Goal: Find specific page/section: Find specific page/section

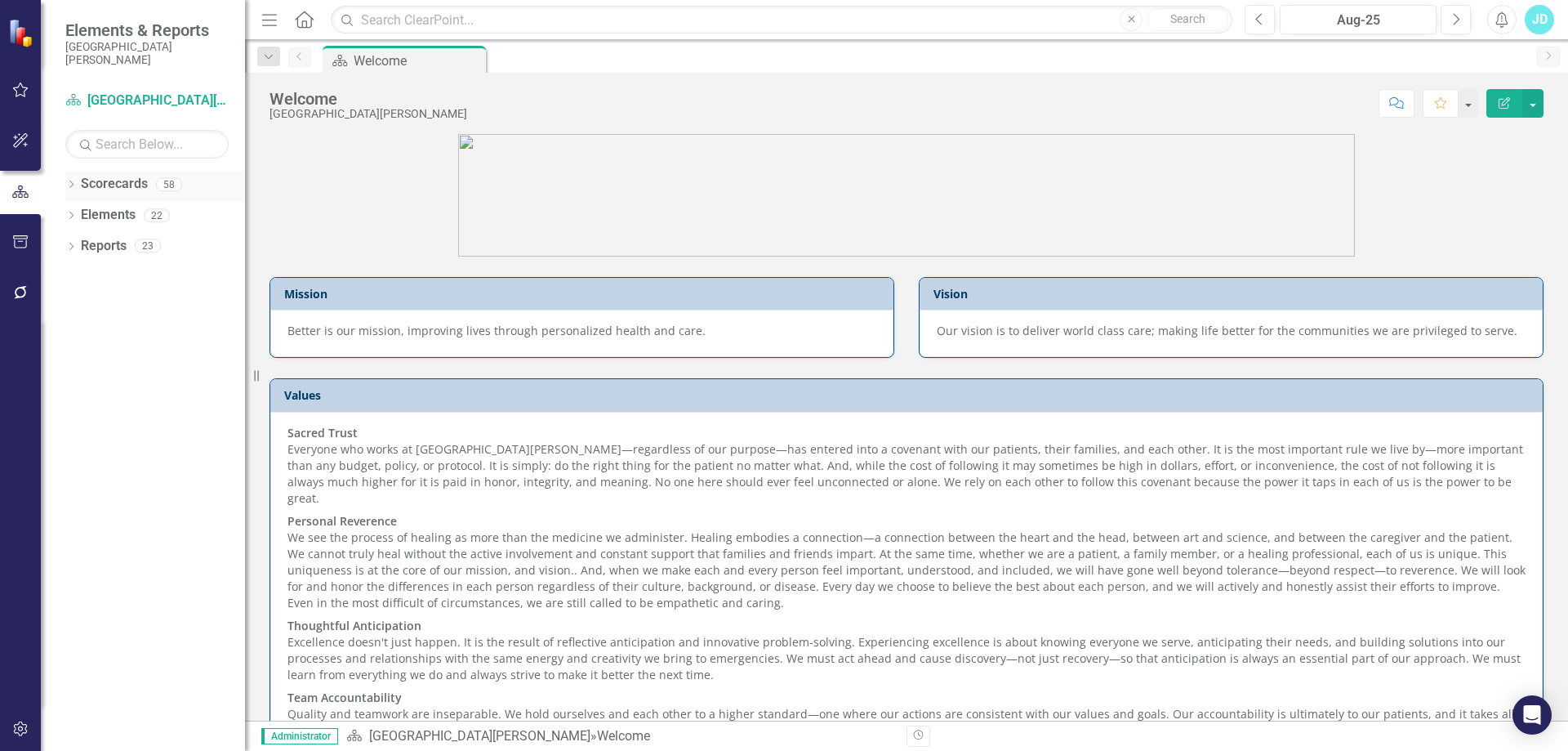
click at [70, 183] on icon "Dropdown" at bounding box center [70, 185] width 11 height 9
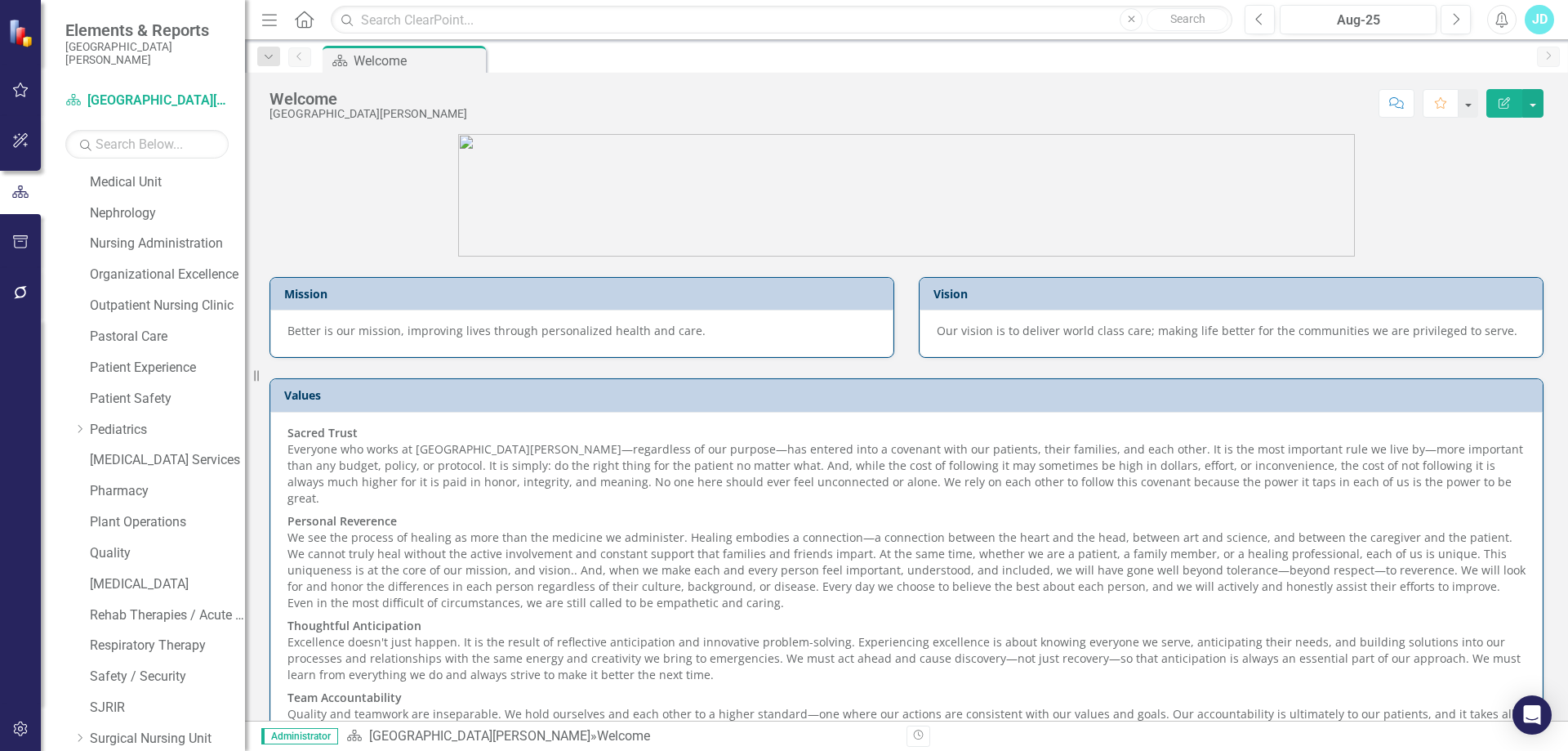
scroll to position [1151, 0]
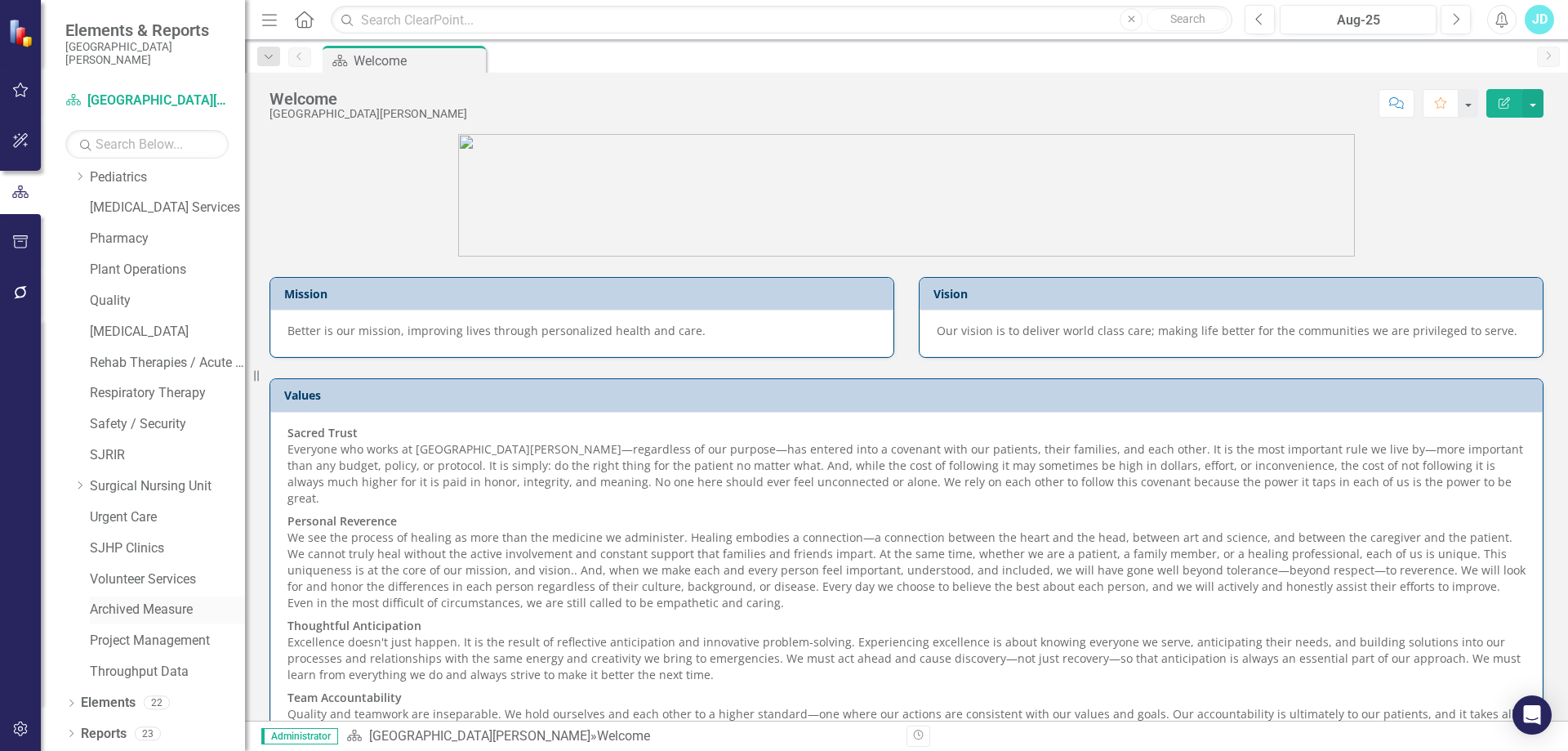
click at [137, 611] on link "Archived Measure" at bounding box center [167, 610] width 155 height 19
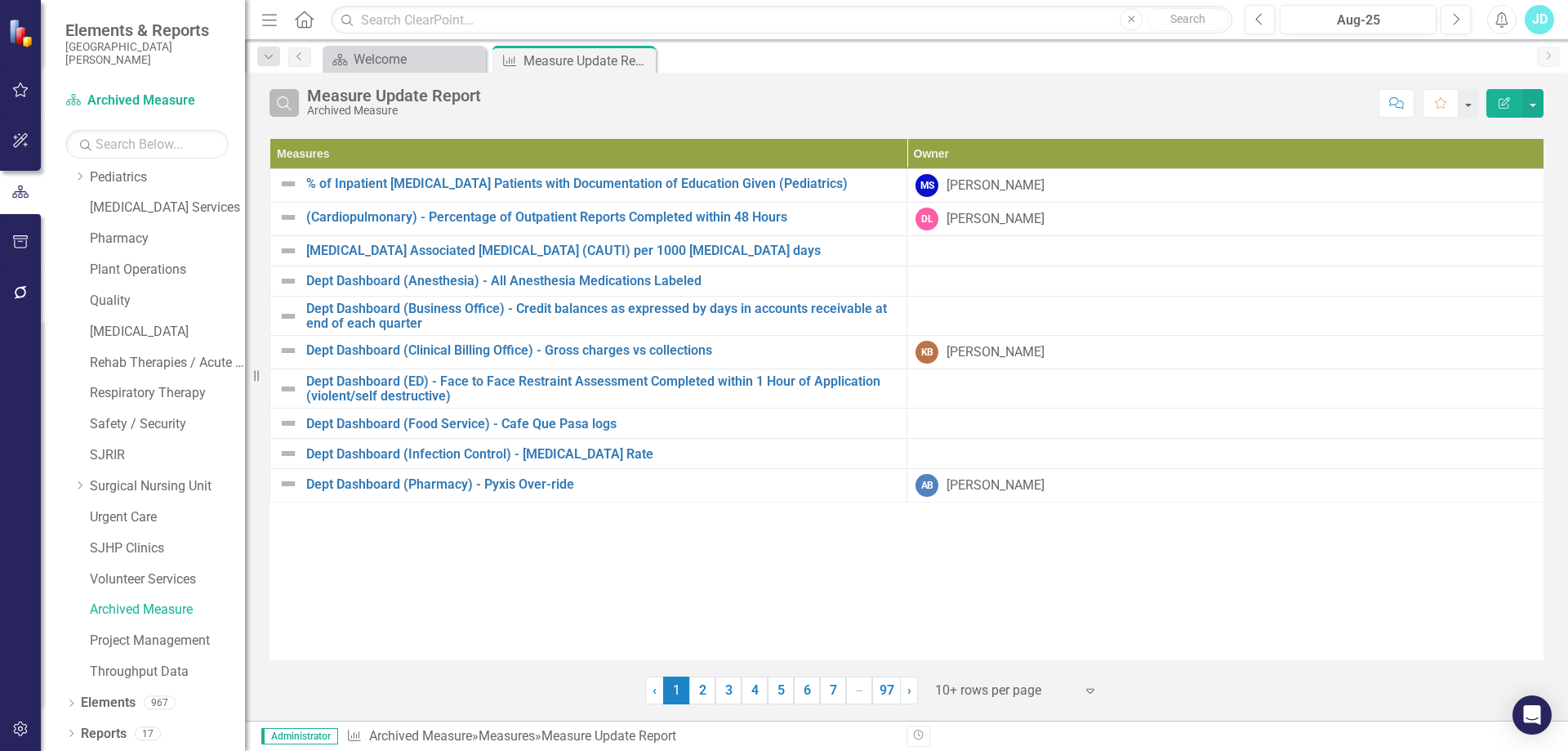
click at [285, 102] on icon "Search" at bounding box center [284, 103] width 18 height 15
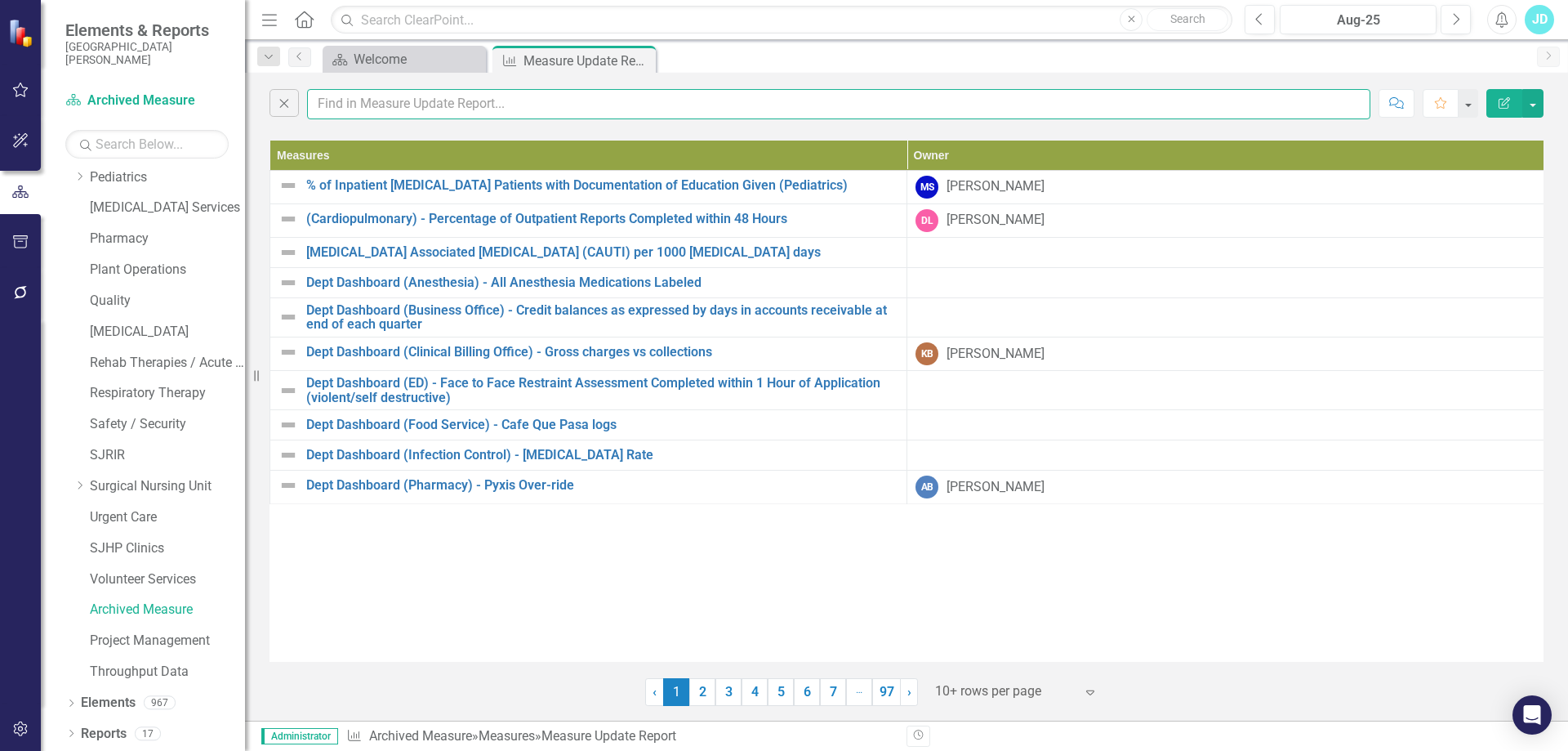
click at [413, 103] on input "text" at bounding box center [839, 104] width 1063 height 30
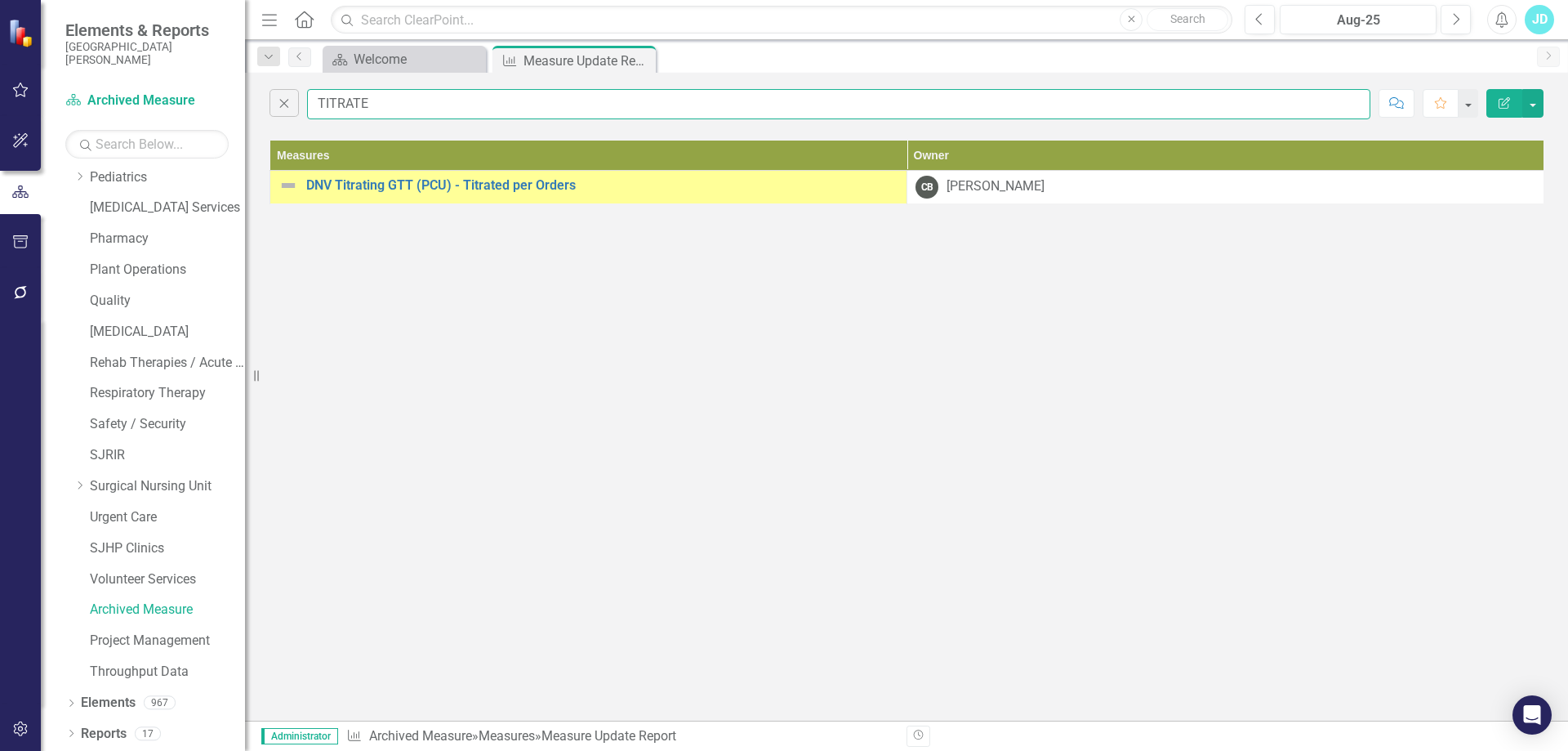
drag, startPoint x: 407, startPoint y: 97, endPoint x: 316, endPoint y: 97, distance: 91.0
click at [316, 97] on input "TITRATE" at bounding box center [839, 104] width 1063 height 30
type input "g"
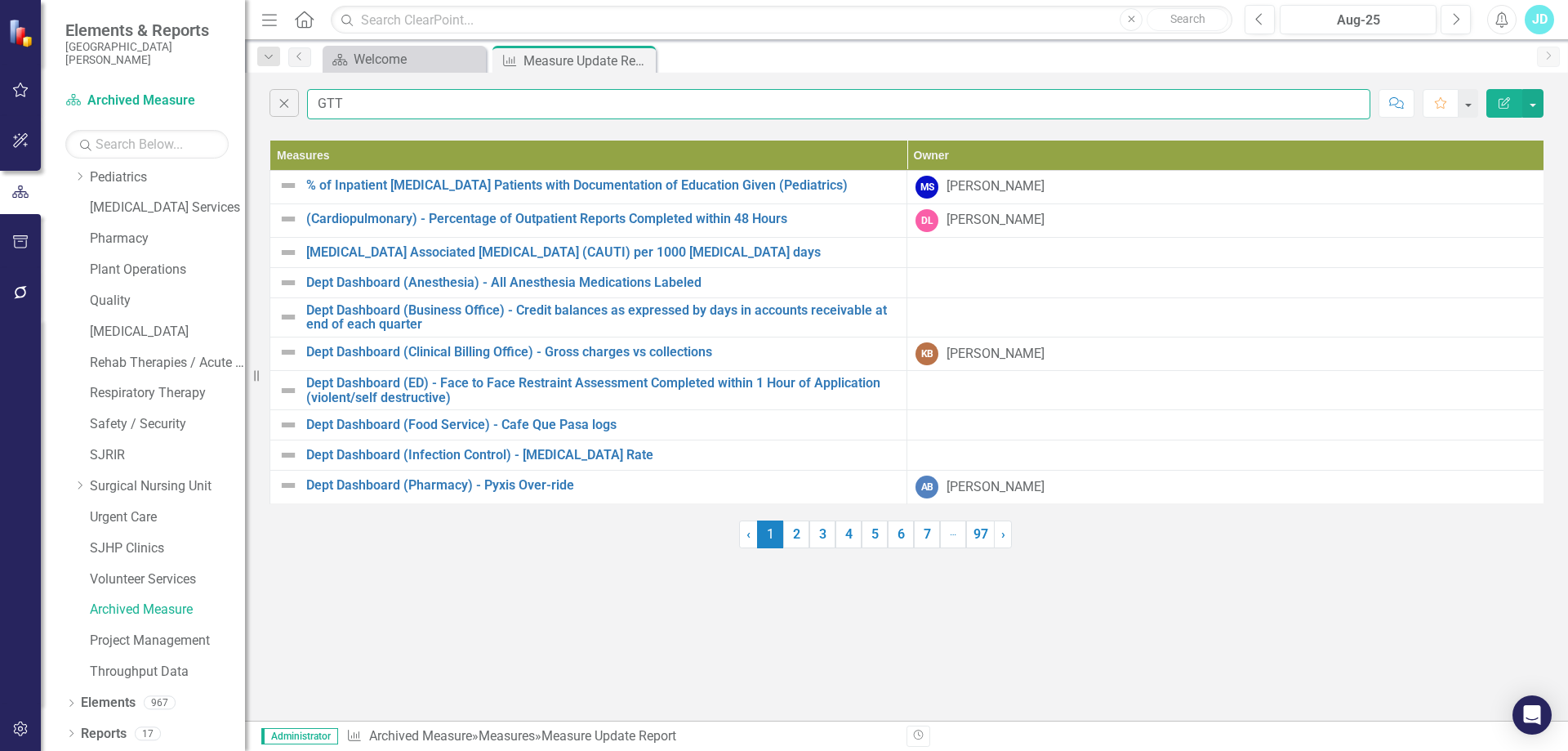
type input "GTT"
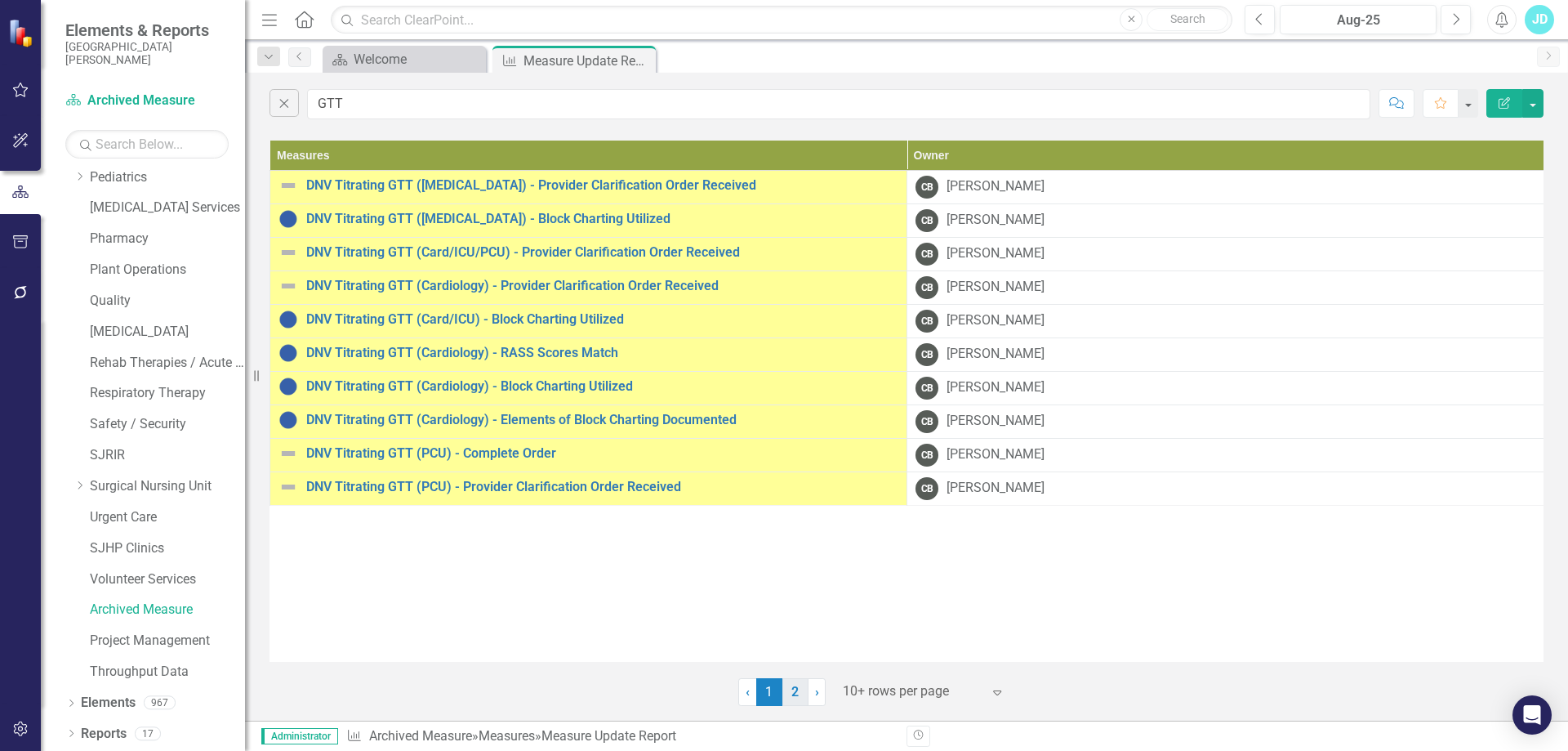
click at [789, 687] on link "2" at bounding box center [795, 692] width 26 height 28
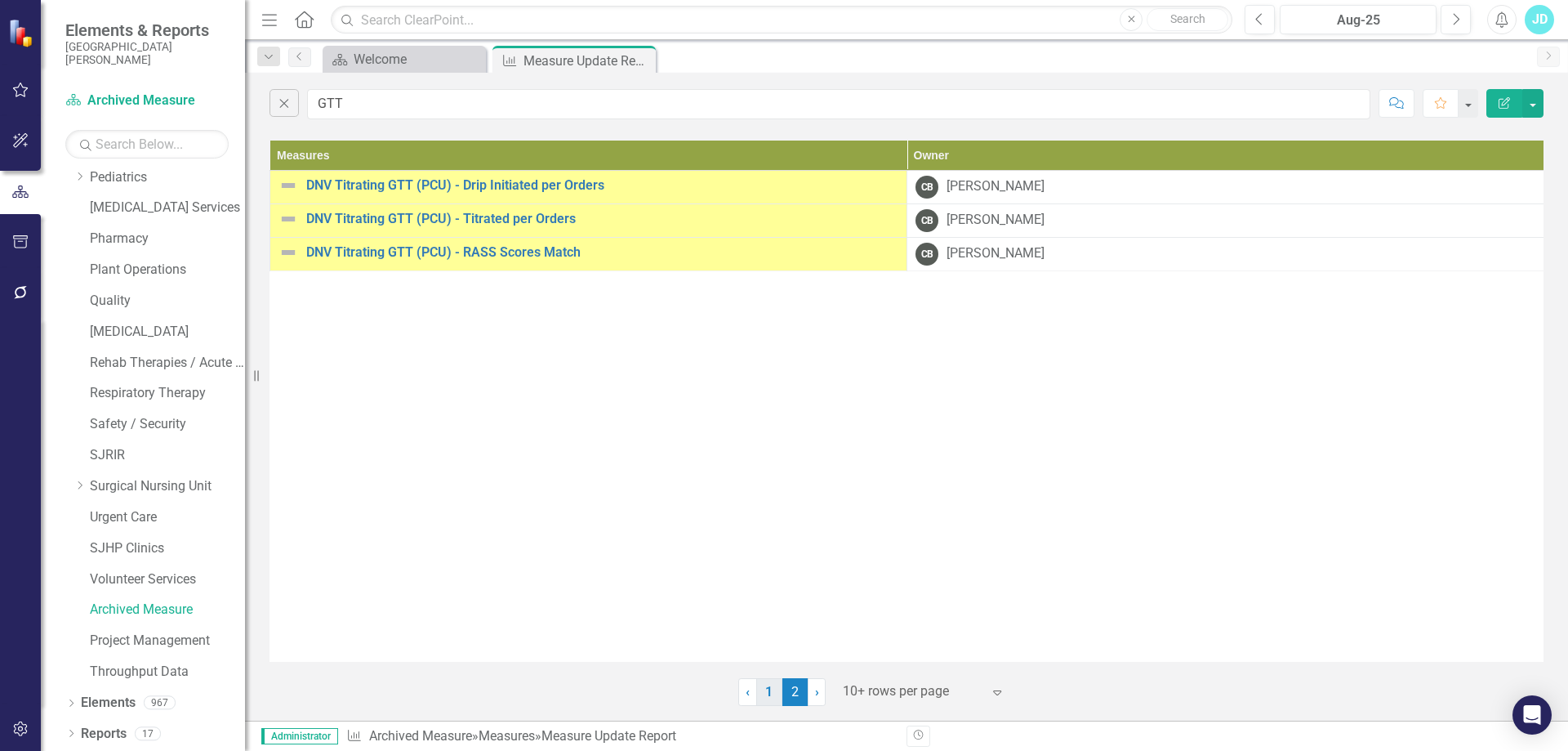
click at [773, 692] on link "1" at bounding box center [769, 692] width 26 height 28
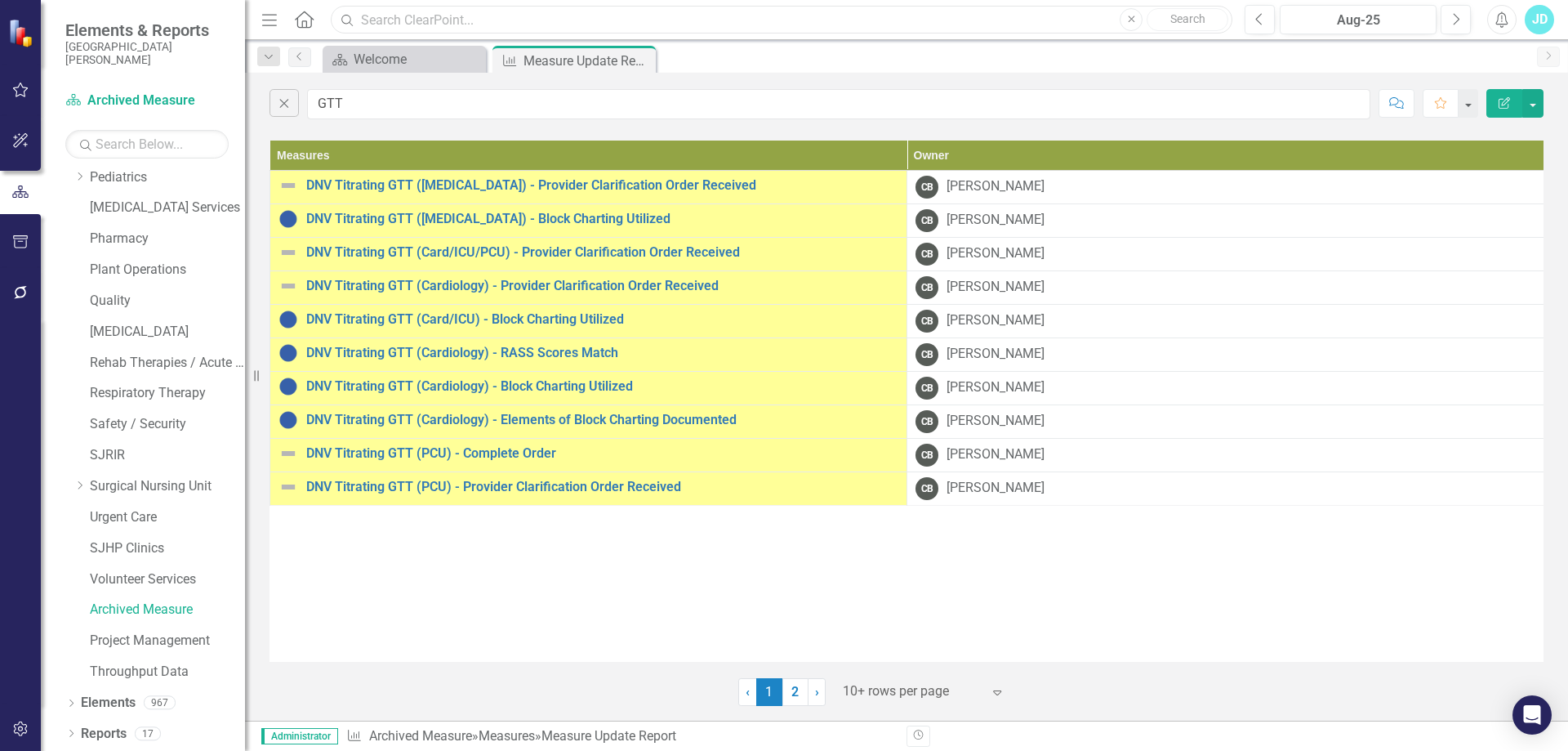
click at [507, 19] on input "text" at bounding box center [781, 20] width 901 height 29
type input "GTT"
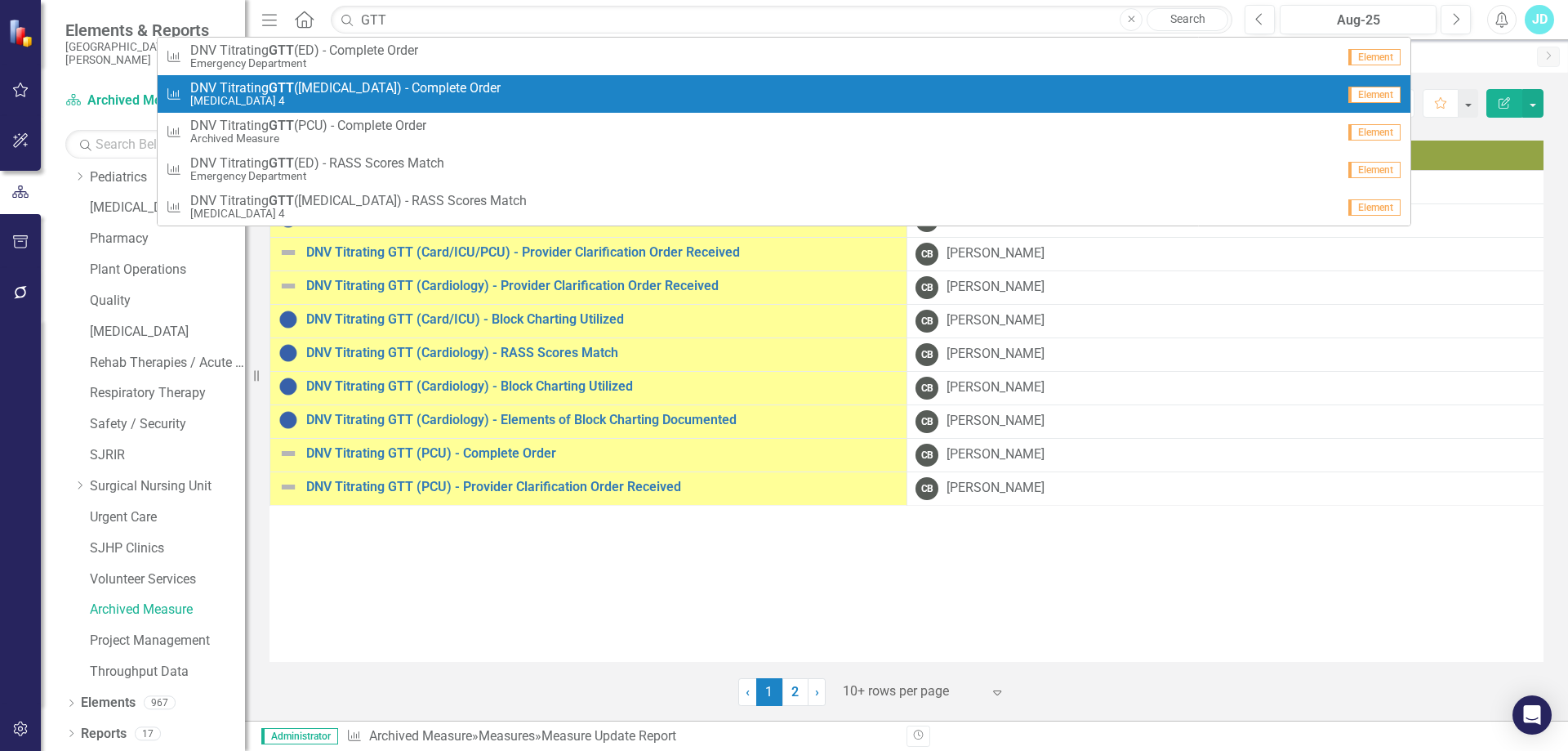
click at [493, 77] on link "Measure DNV Titrating GTT ([MEDICAL_DATA]) - Complete Order [MEDICAL_DATA] 4 El…" at bounding box center [784, 93] width 1253 height 37
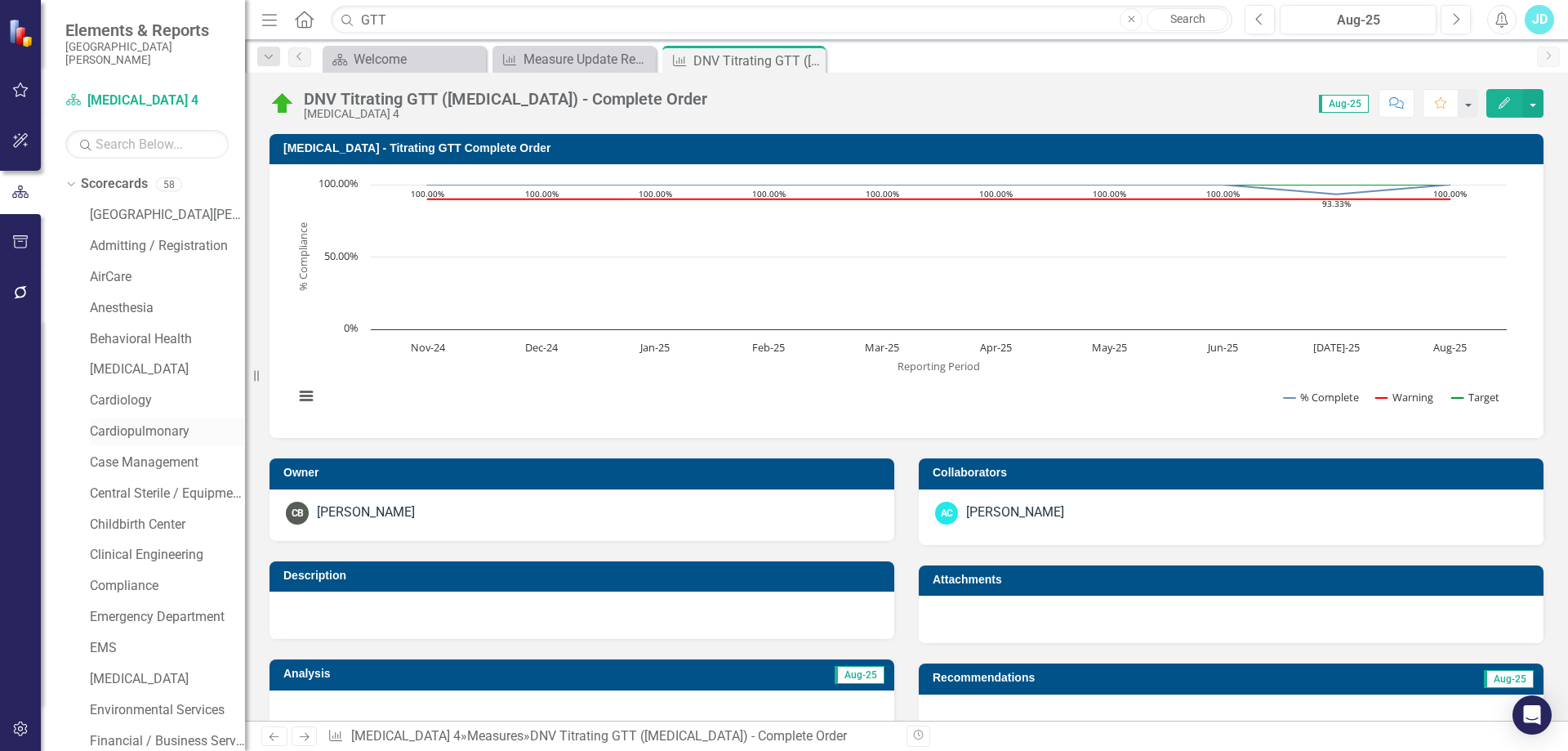
scroll to position [327, 0]
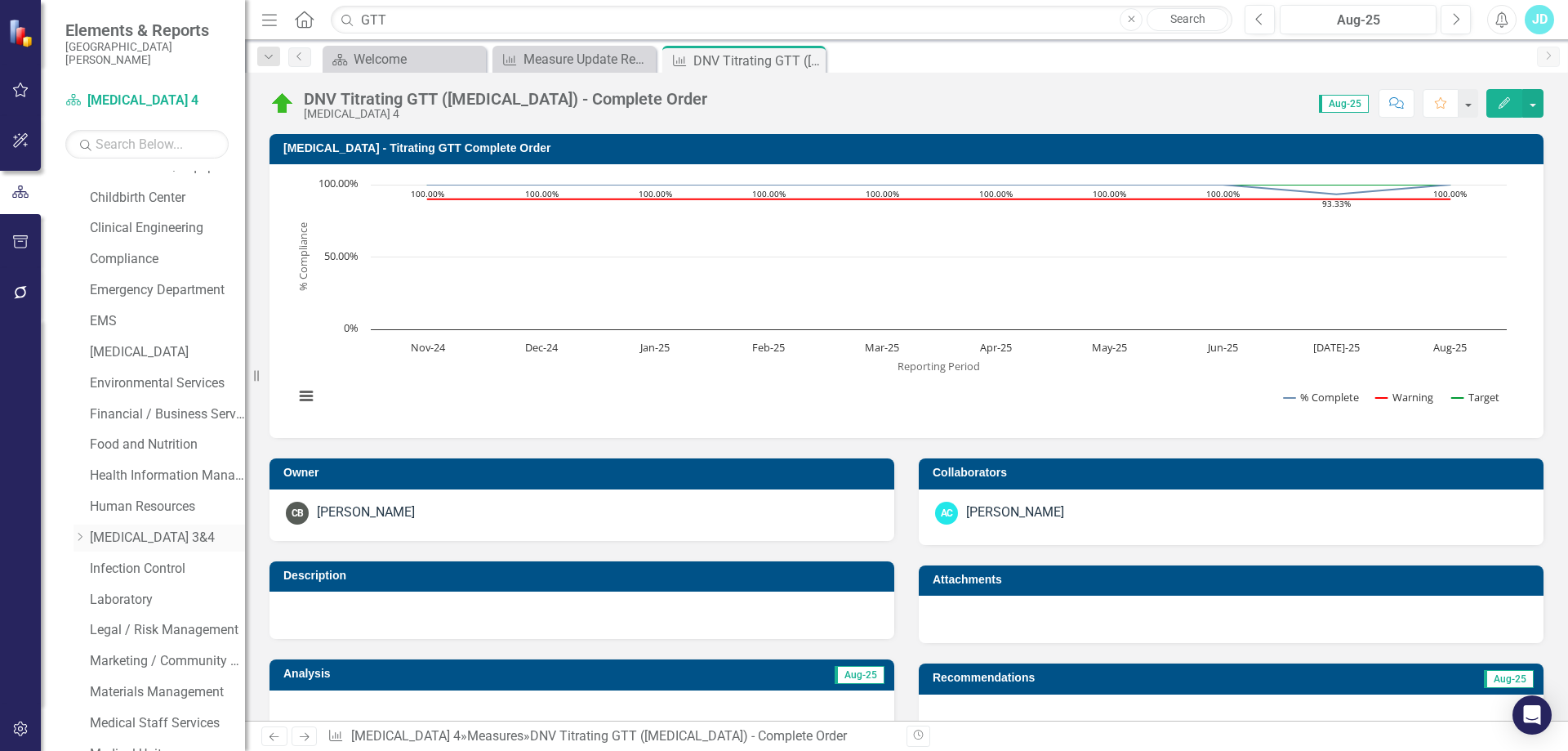
click at [82, 533] on icon "Dropdown" at bounding box center [79, 536] width 12 height 10
click at [134, 599] on link "[MEDICAL_DATA] 4" at bounding box center [176, 600] width 139 height 19
